Goal: Navigation & Orientation: Go to known website

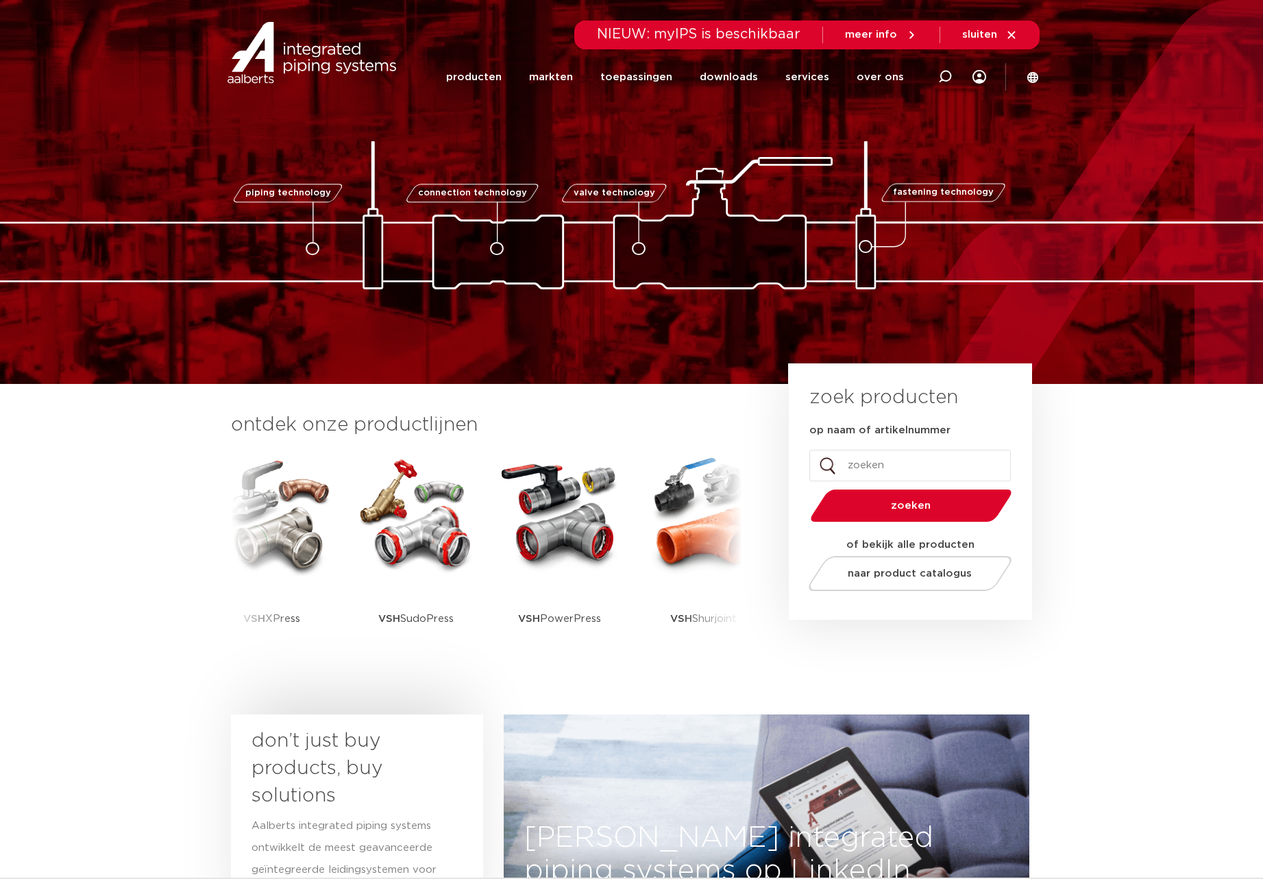
click at [1037, 81] on icon at bounding box center [1033, 76] width 11 height 11
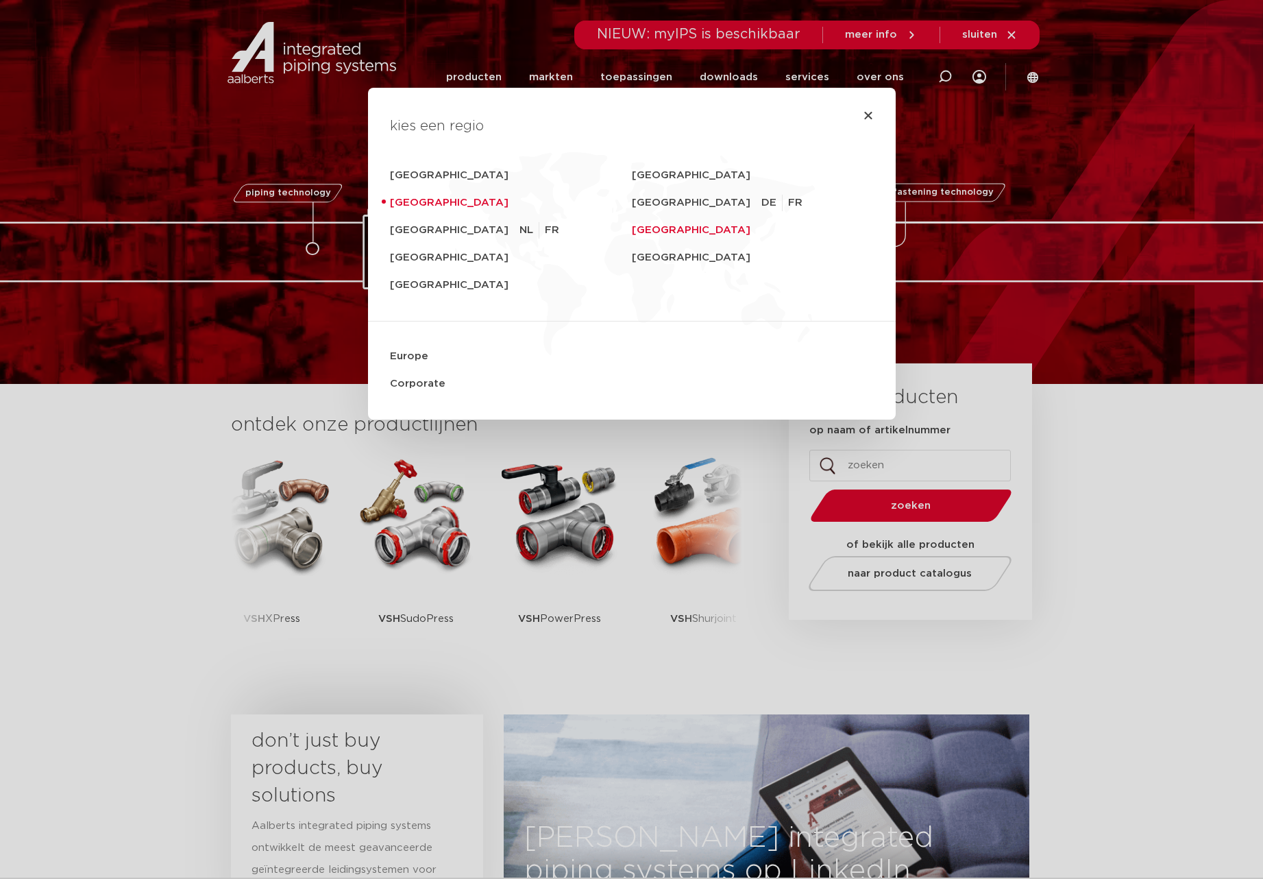
click at [683, 230] on link "[GEOGRAPHIC_DATA]" at bounding box center [753, 230] width 242 height 27
